Goal: Find specific page/section: Find specific page/section

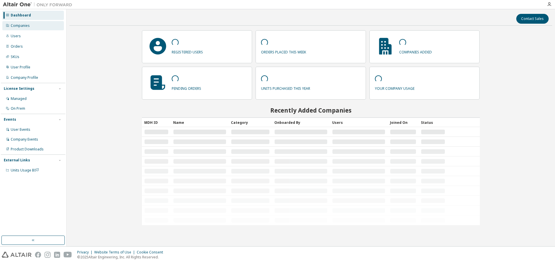
click at [16, 25] on div "Companies" at bounding box center [20, 25] width 19 height 5
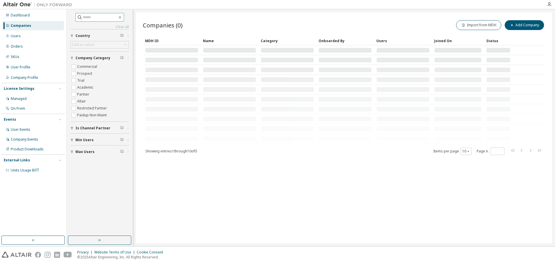
click at [102, 18] on input "text" at bounding box center [100, 17] width 35 height 6
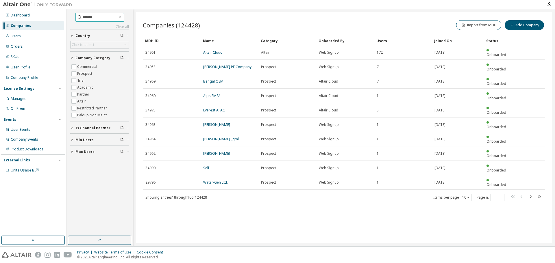
type input "*******"
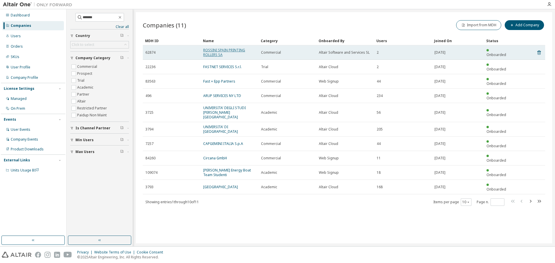
click at [211, 51] on link "ROSSINI SPAIN PRINTING ROLLERS SA" at bounding box center [224, 53] width 42 height 10
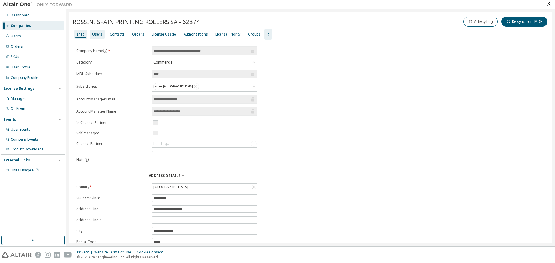
click at [100, 36] on div "Users" at bounding box center [97, 34] width 10 height 5
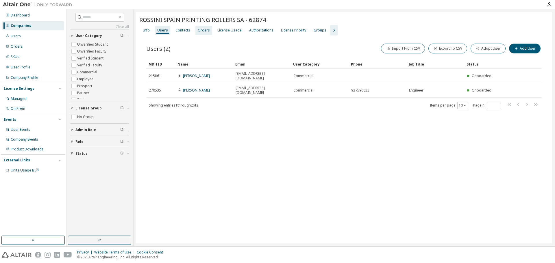
click at [199, 30] on div "Orders" at bounding box center [204, 30] width 12 height 5
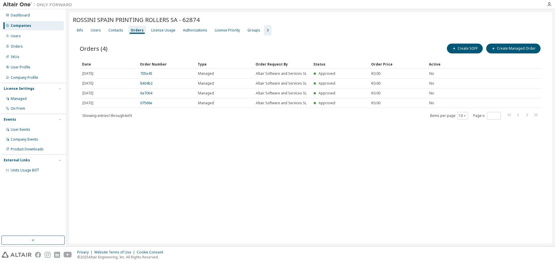
click at [265, 30] on icon "button" at bounding box center [267, 30] width 7 height 7
click at [161, 31] on div "License Usage" at bounding box center [163, 30] width 24 height 5
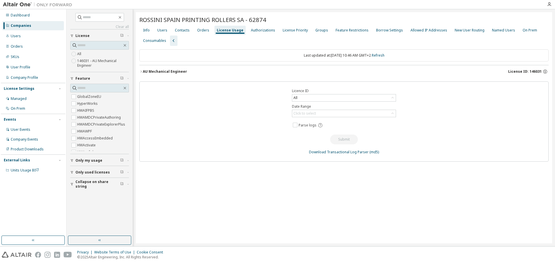
click at [175, 75] on button "AU Mechanical Engineer License ID: 146031" at bounding box center [343, 71] width 409 height 13
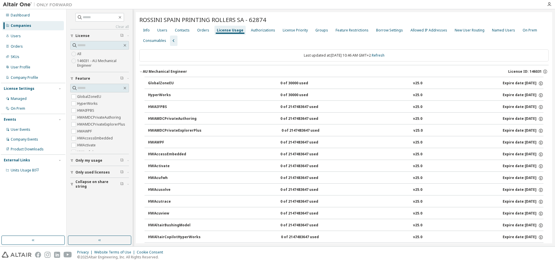
click at [173, 75] on button "AU Mechanical Engineer License ID: 146031" at bounding box center [343, 71] width 409 height 13
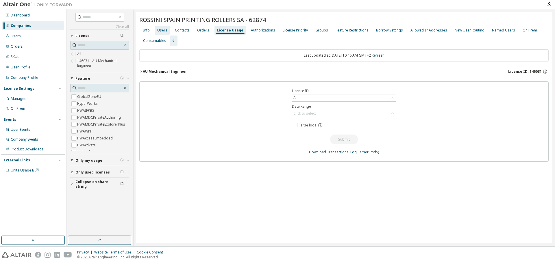
click at [164, 29] on div "Users" at bounding box center [162, 30] width 10 height 5
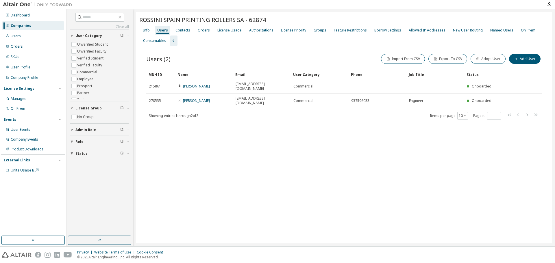
click at [290, 119] on div "Users (2) Import From CSV Export To CSV Adopt User Add User Clear Load Save Sav…" at bounding box center [343, 90] width 409 height 89
click at [230, 151] on div "ROSSINI [GEOGRAPHIC_DATA] PRINTING ROLLERS SA - 62874 Clear Load Save Save As F…" at bounding box center [344, 127] width 416 height 231
click at [215, 165] on div "ROSSINI [GEOGRAPHIC_DATA] PRINTING ROLLERS SA - 62874 Clear Load Save Save As F…" at bounding box center [344, 127] width 416 height 231
click at [230, 30] on div "License Usage" at bounding box center [229, 30] width 24 height 5
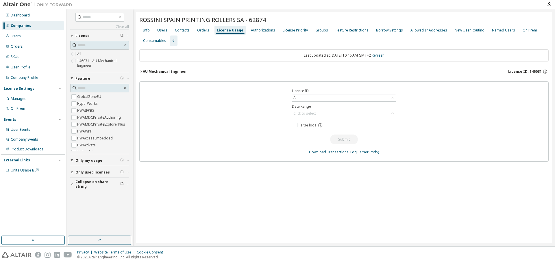
click at [154, 71] on div "AU Mechanical Engineer" at bounding box center [165, 71] width 44 height 5
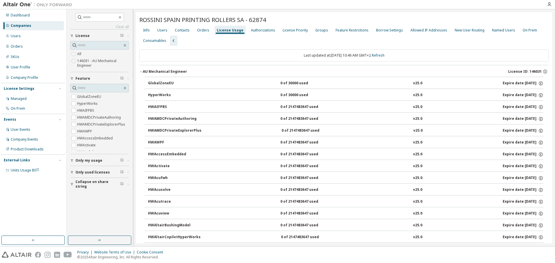
click at [160, 82] on div "GlobalZoneEU" at bounding box center [174, 83] width 52 height 5
click at [162, 29] on div "Users" at bounding box center [162, 30] width 10 height 5
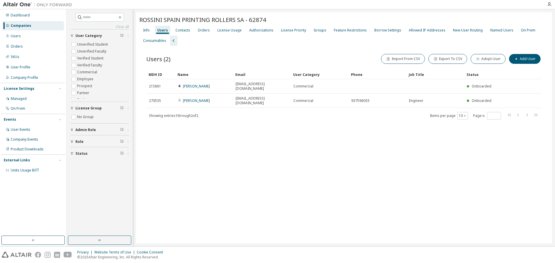
click at [247, 129] on div "ROSSINI [GEOGRAPHIC_DATA] PRINTING ROLLERS SA - 62874 Clear Load Save Save As F…" at bounding box center [344, 127] width 416 height 231
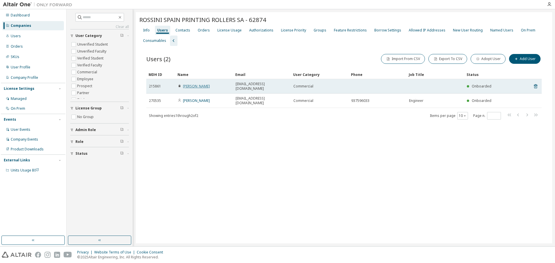
click at [201, 84] on link "[PERSON_NAME]" at bounding box center [196, 86] width 27 height 5
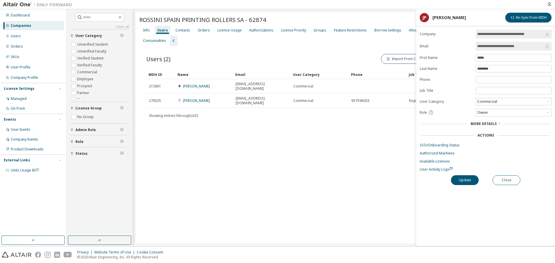
click at [255, 114] on div "Users (2) Import From CSV Export To CSV Adopt User Add User Clear Load Save Sav…" at bounding box center [343, 90] width 409 height 89
